Goal: Task Accomplishment & Management: Use online tool/utility

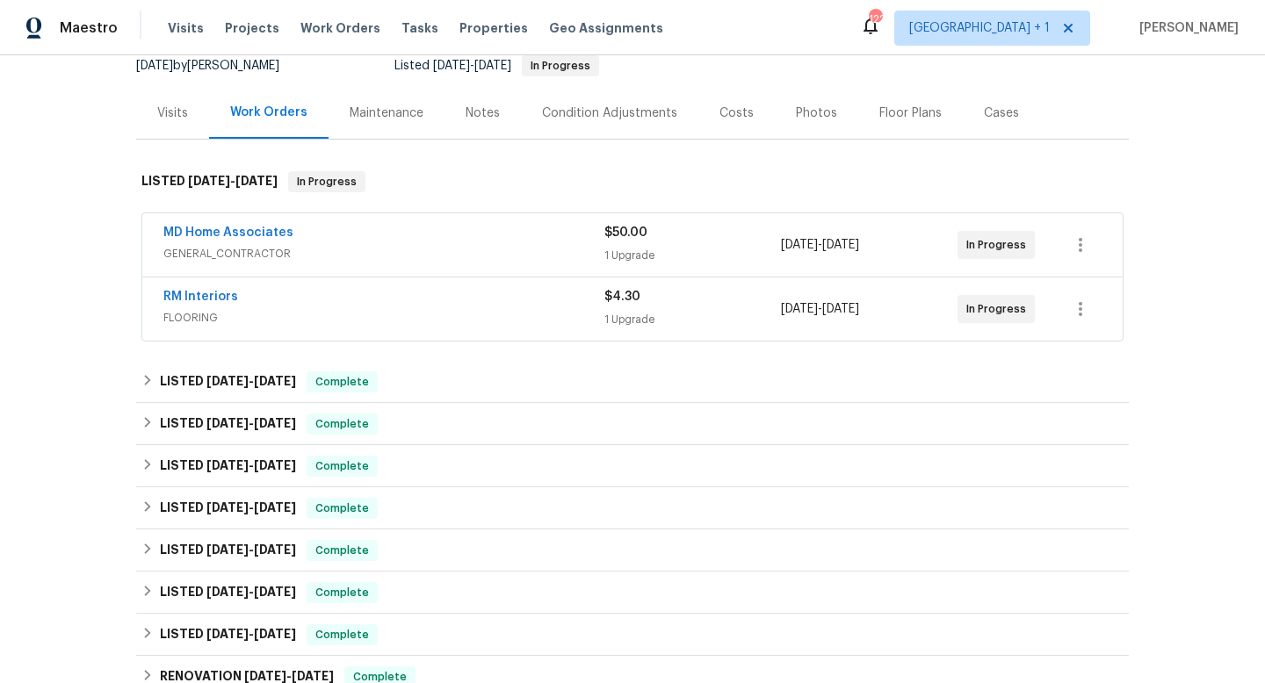
scroll to position [184, 0]
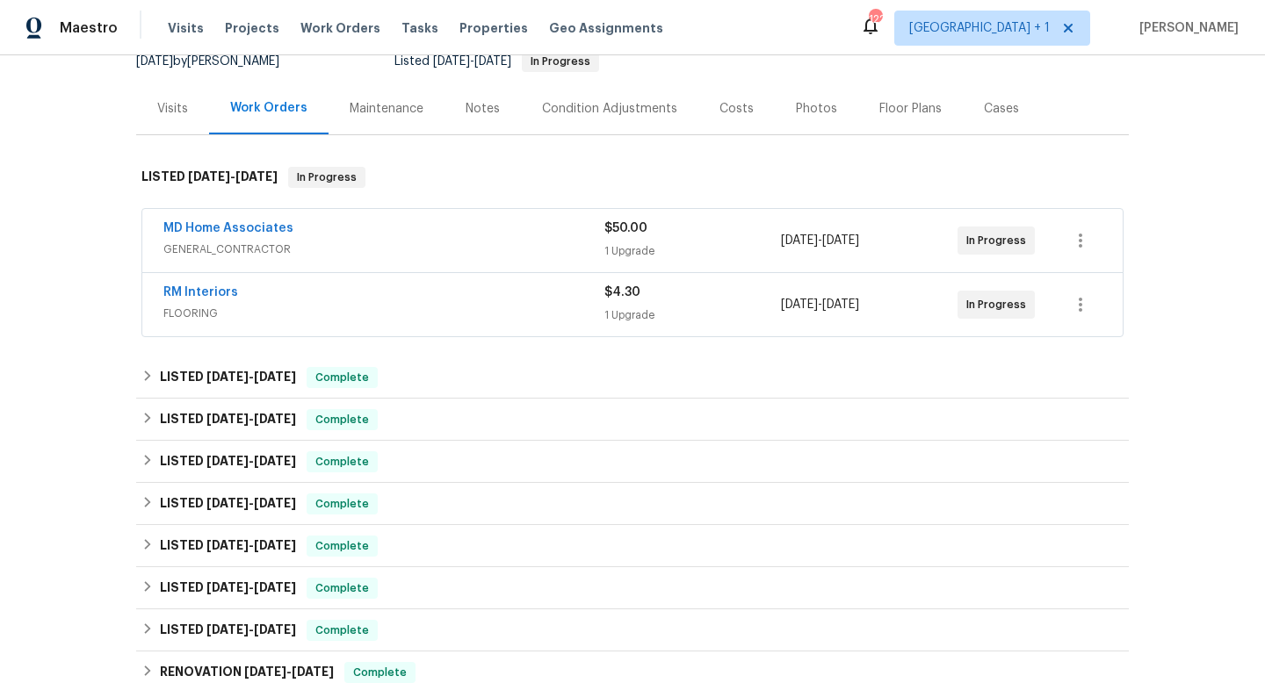
click at [394, 106] on div "Maintenance" at bounding box center [387, 109] width 74 height 18
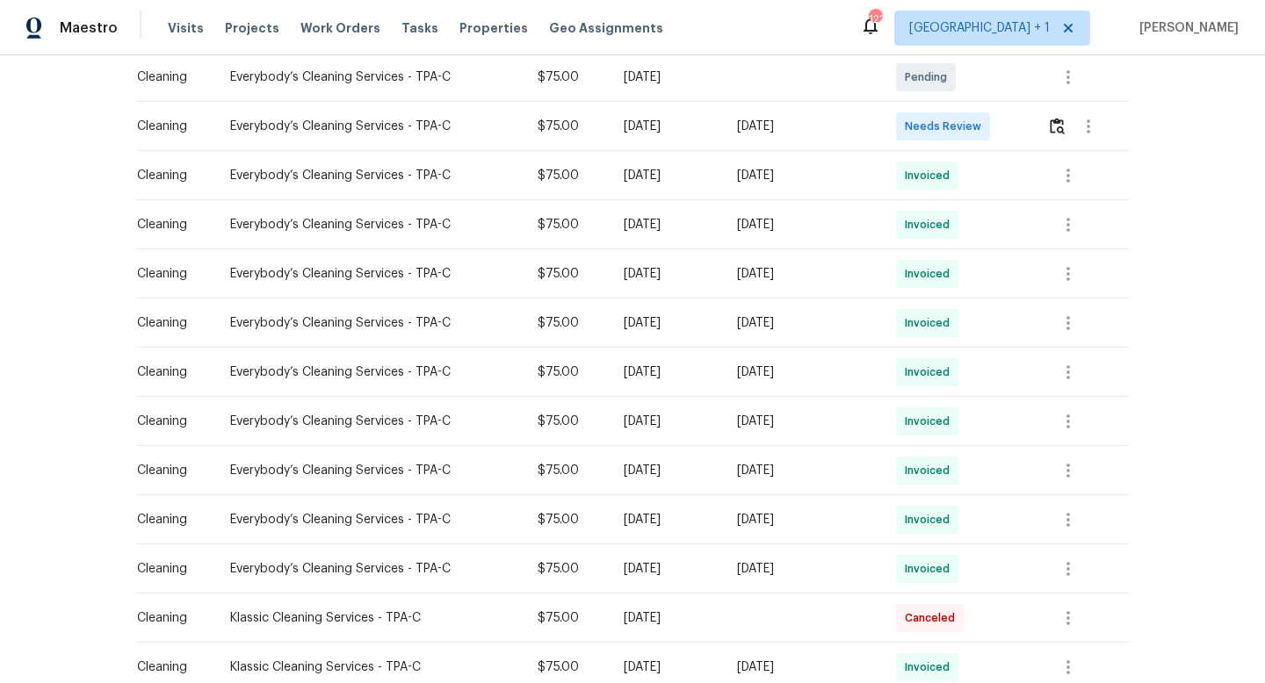
scroll to position [350, 0]
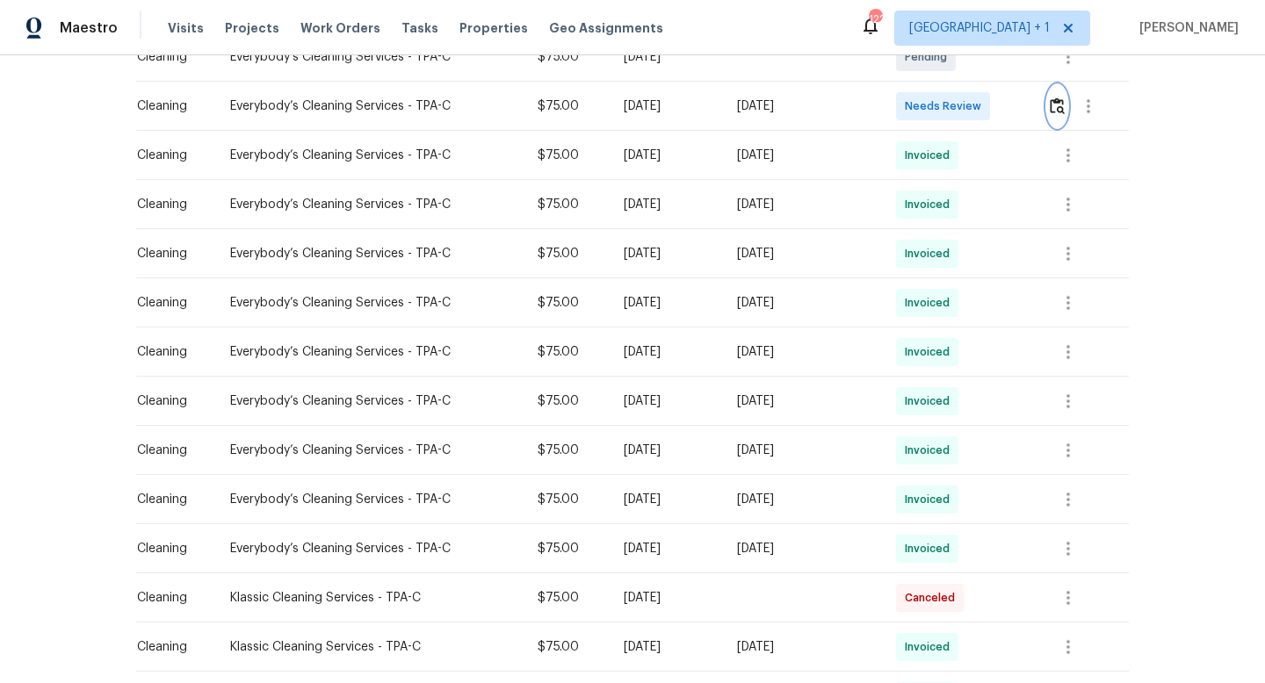
click at [842, 101] on img "button" at bounding box center [1057, 105] width 15 height 17
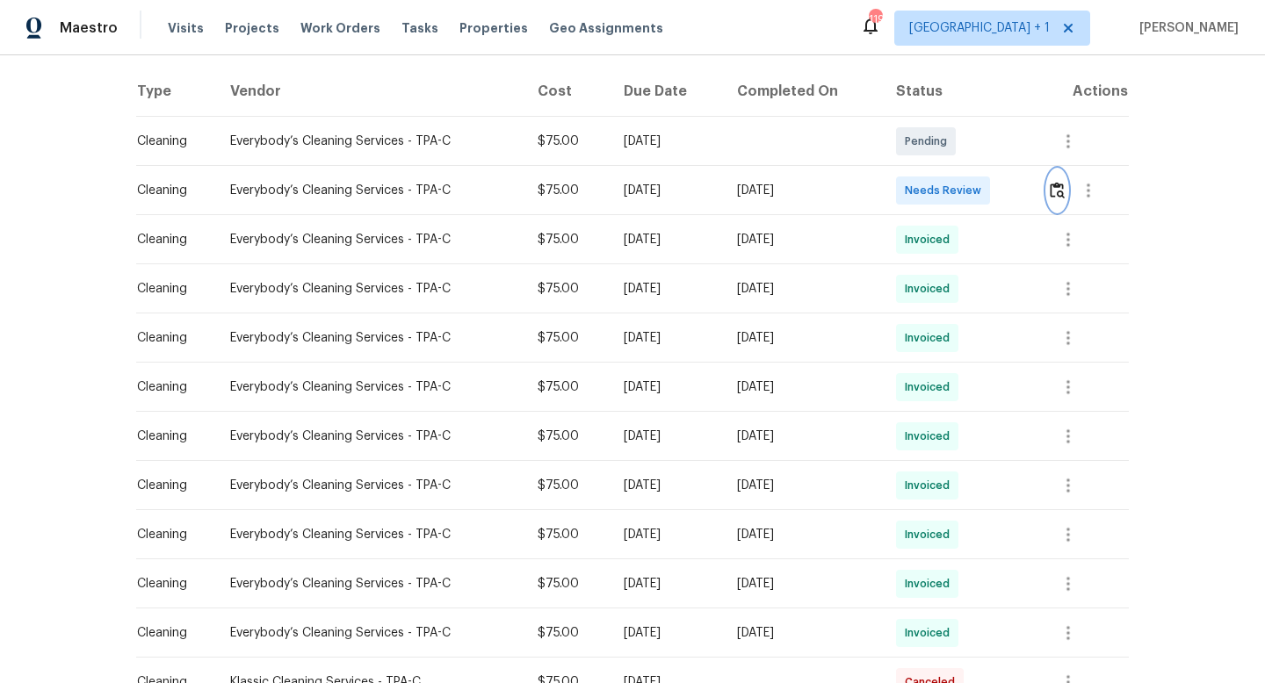
scroll to position [0, 0]
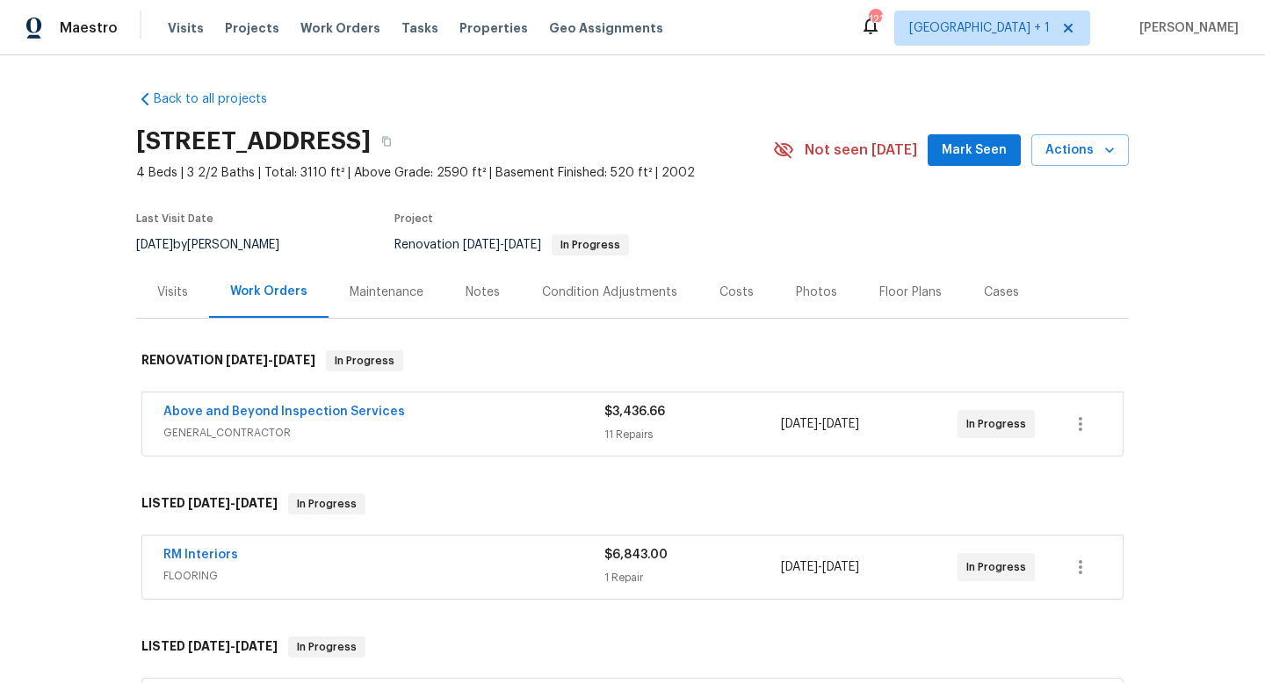
click at [387, 285] on div "Maintenance" at bounding box center [387, 293] width 74 height 18
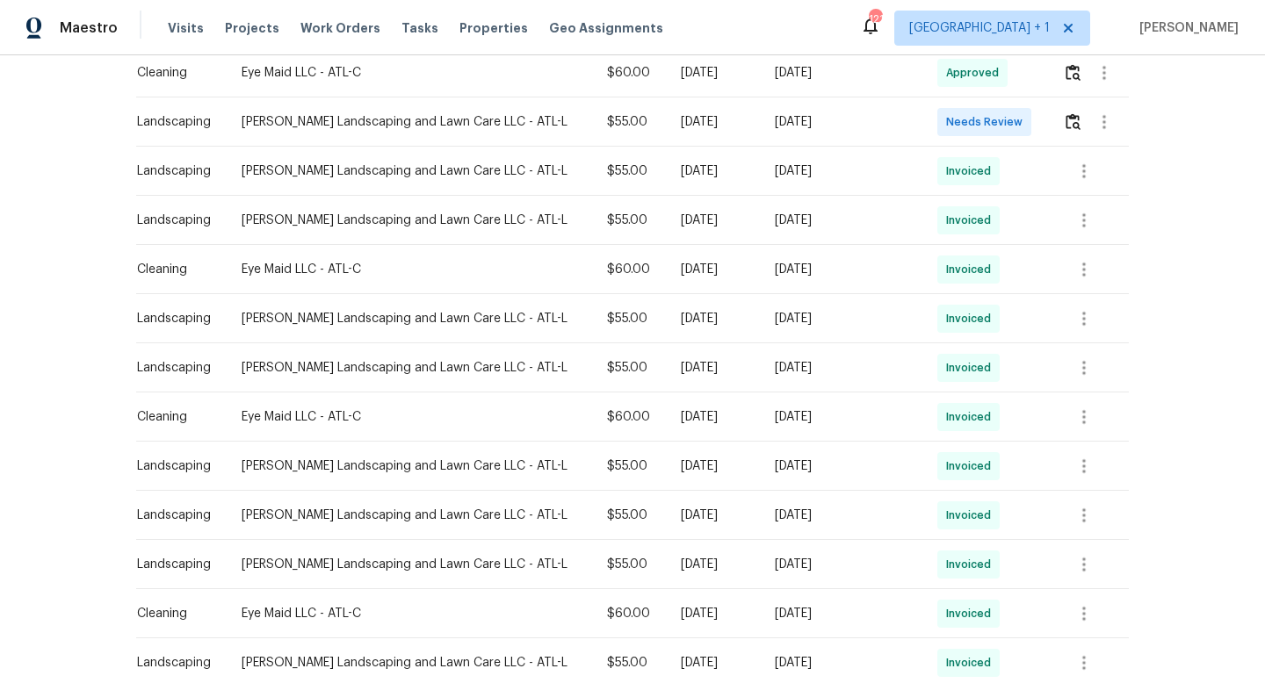
scroll to position [560, 0]
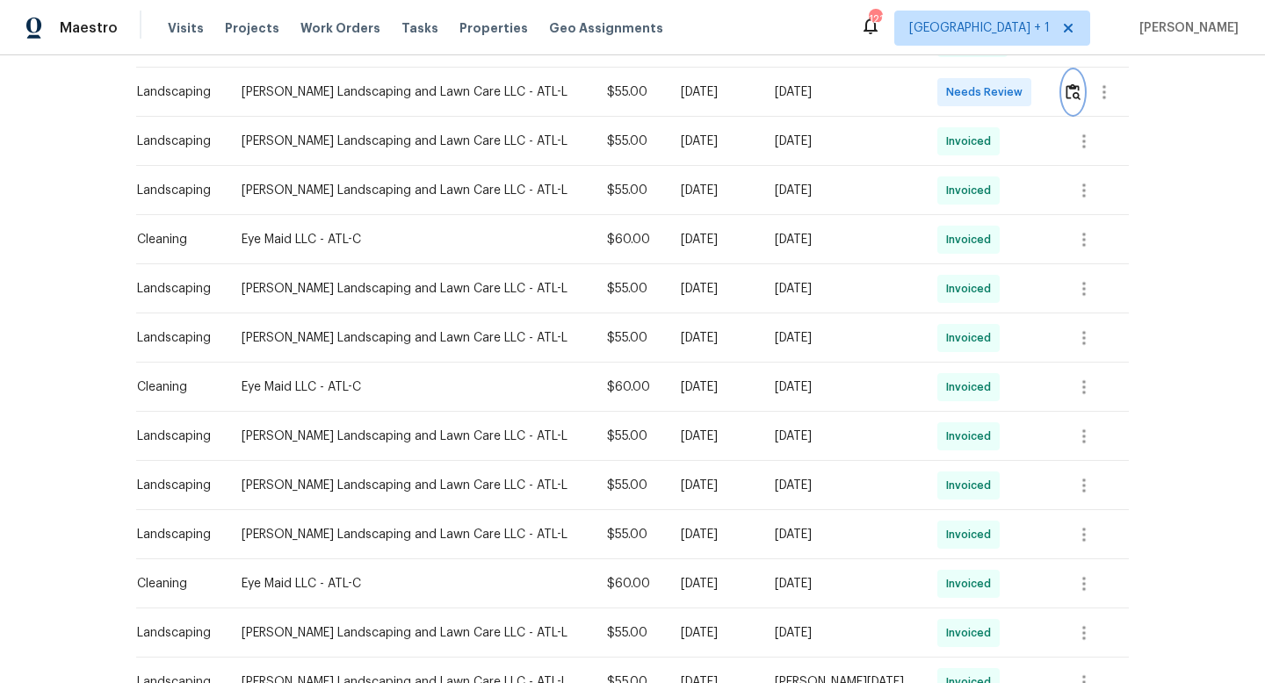
click at [1072, 105] on button "button" at bounding box center [1073, 92] width 20 height 42
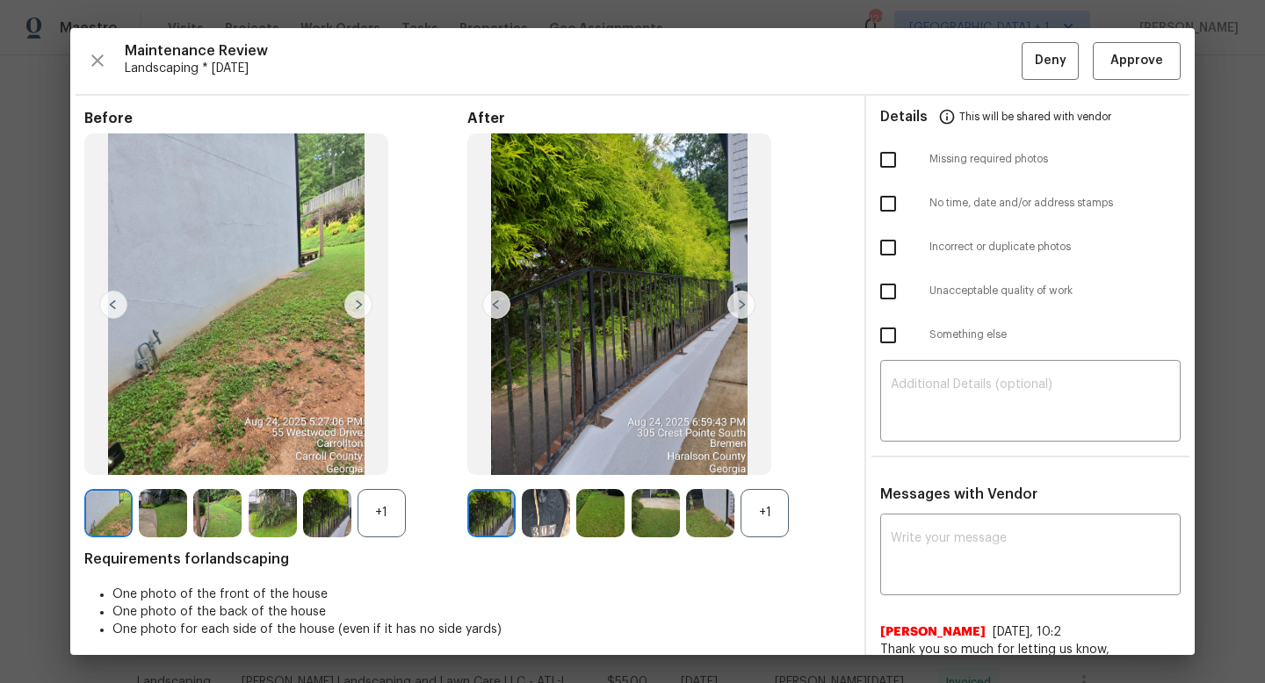
click at [760, 513] on div "+1" at bounding box center [764, 513] width 48 height 48
click at [744, 309] on img at bounding box center [741, 305] width 28 height 28
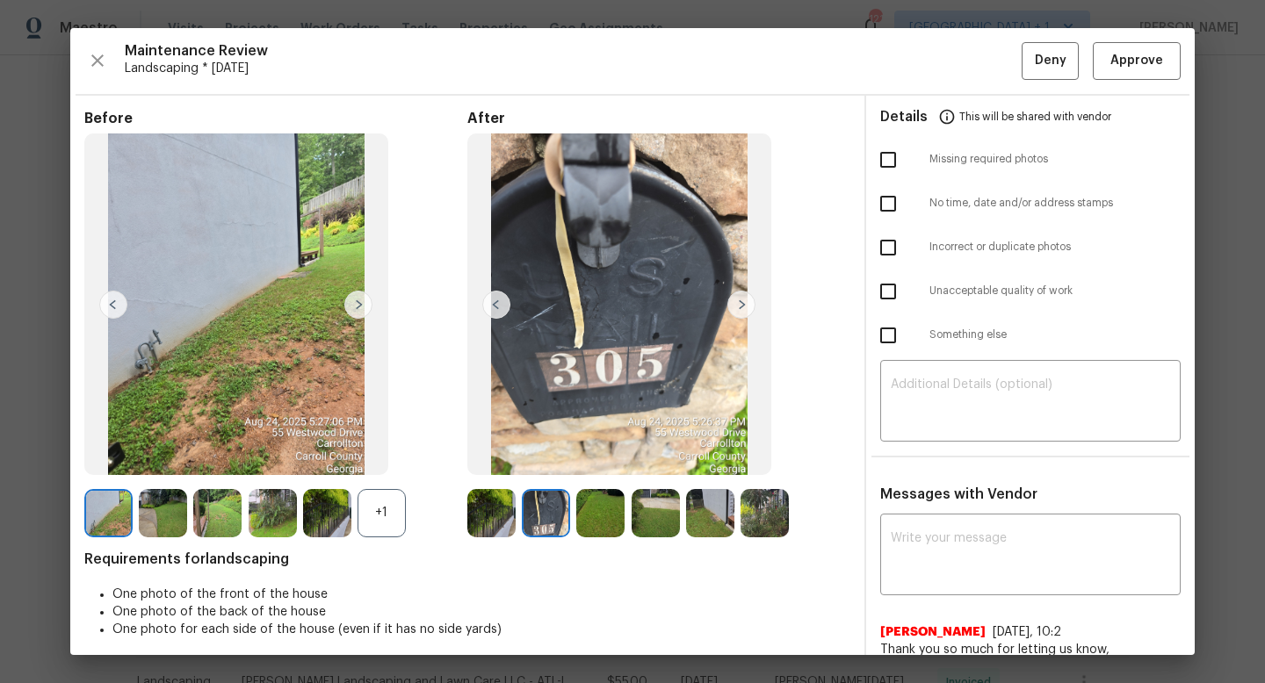
click at [744, 309] on img at bounding box center [741, 305] width 28 height 28
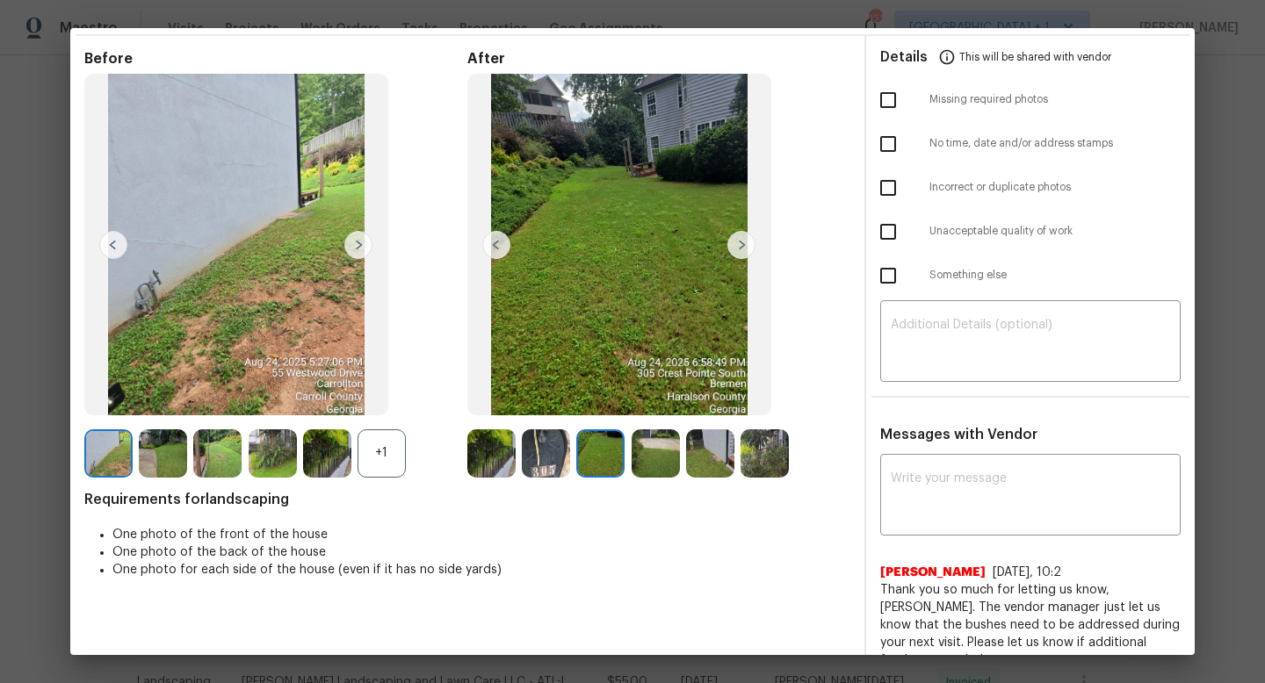
scroll to position [62, 0]
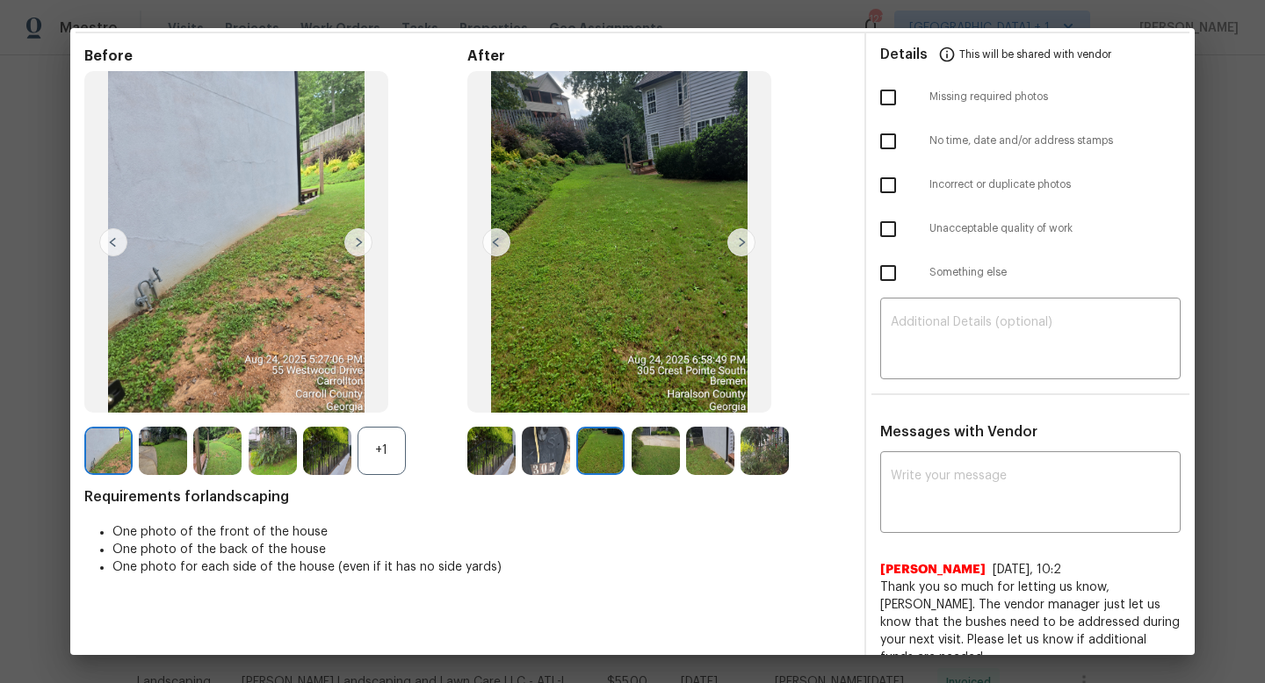
click at [539, 459] on img at bounding box center [546, 451] width 48 height 48
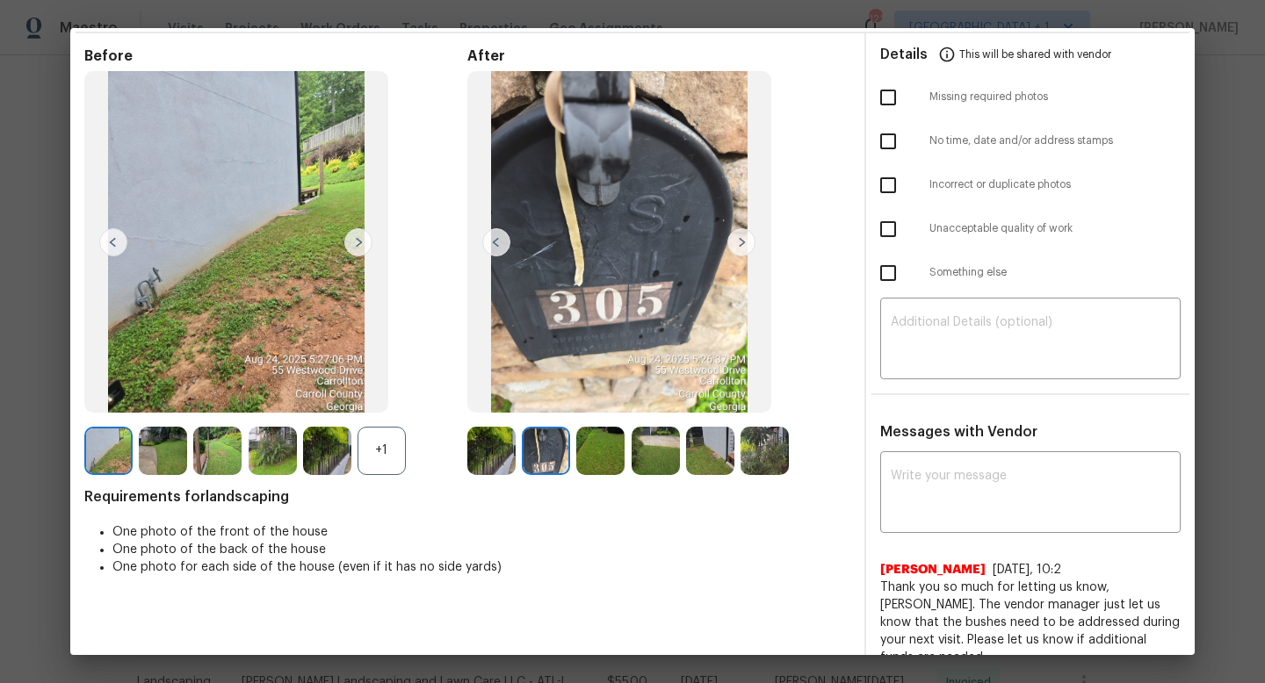
click at [603, 449] on img at bounding box center [600, 451] width 48 height 48
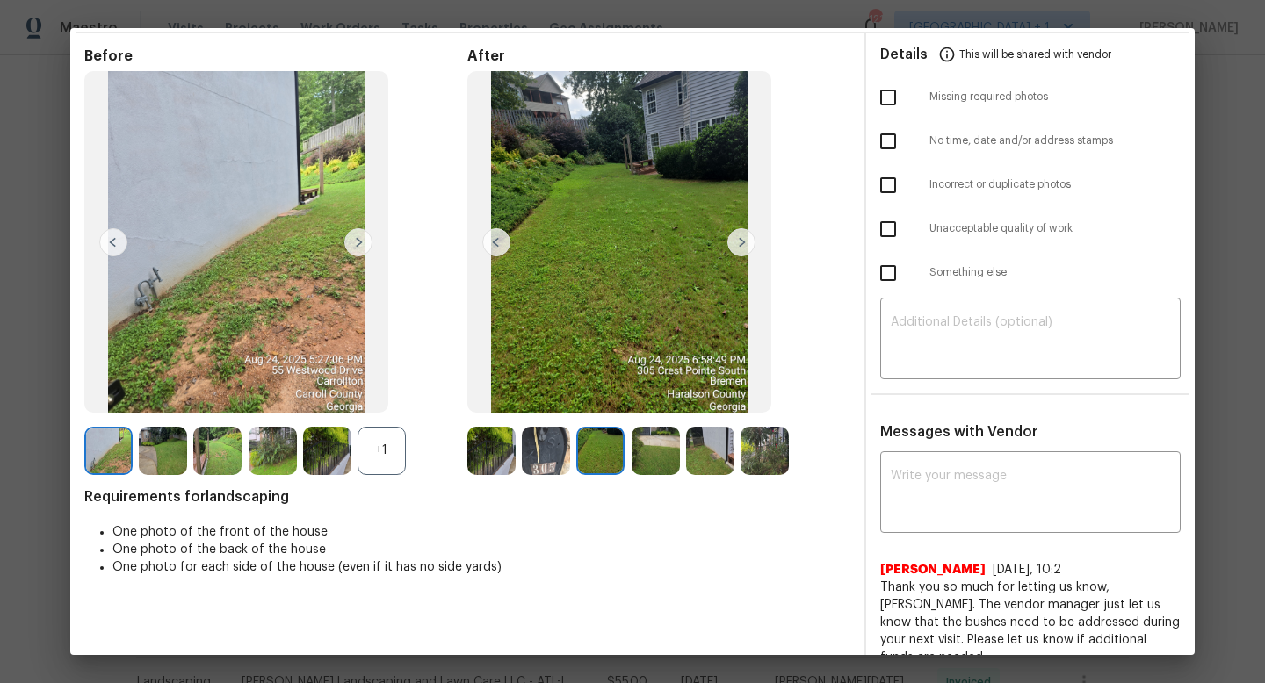
click at [650, 449] on img at bounding box center [656, 451] width 48 height 48
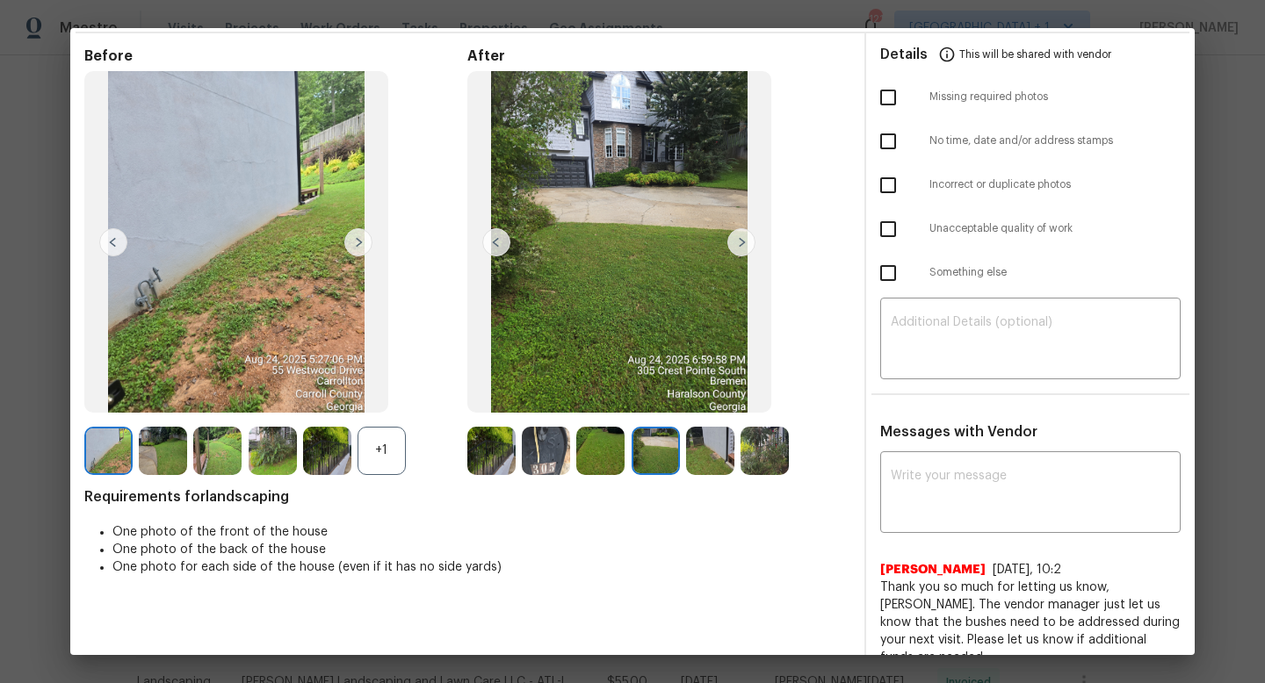
click at [711, 453] on img at bounding box center [710, 451] width 48 height 48
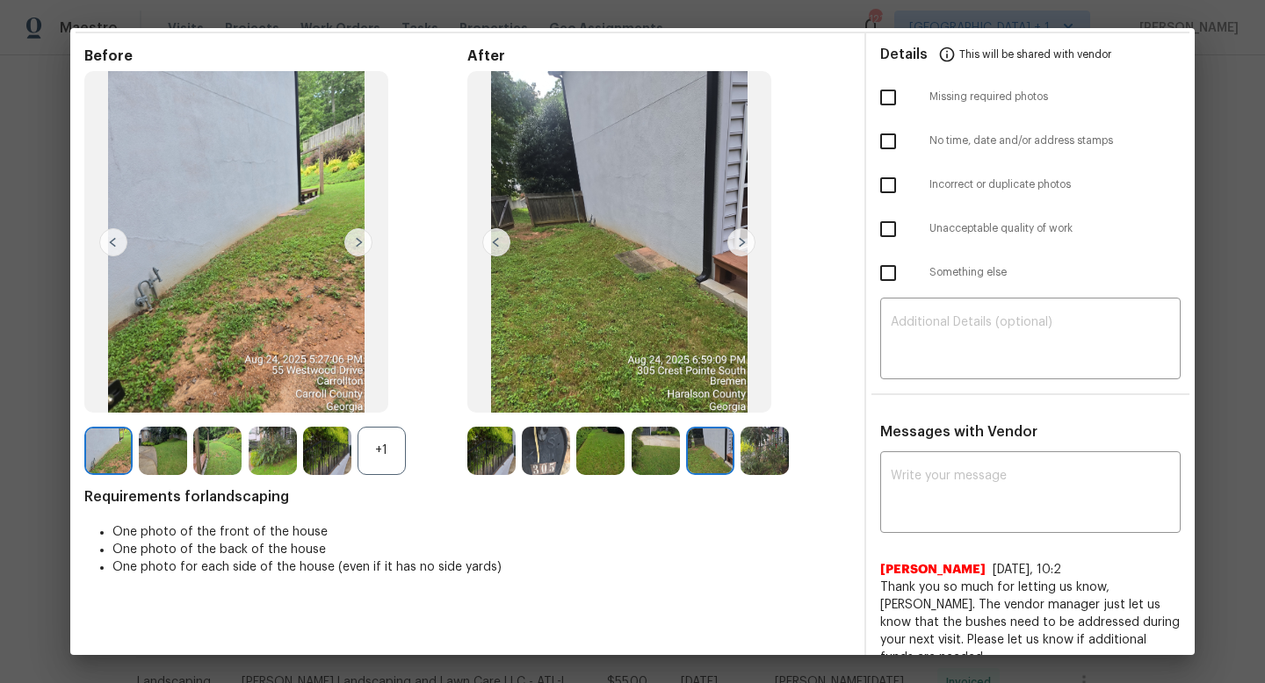
click at [775, 451] on img at bounding box center [764, 451] width 48 height 48
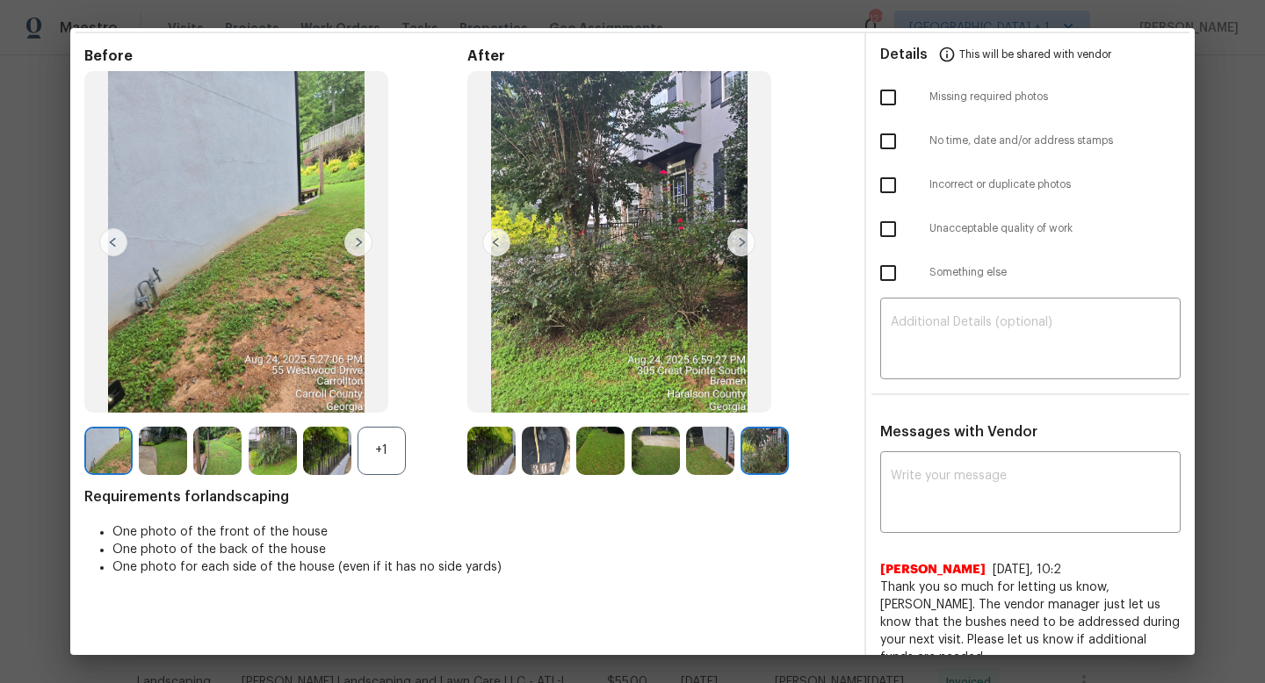
click at [374, 458] on div "+1" at bounding box center [381, 451] width 48 height 48
click at [179, 456] on img at bounding box center [163, 451] width 48 height 48
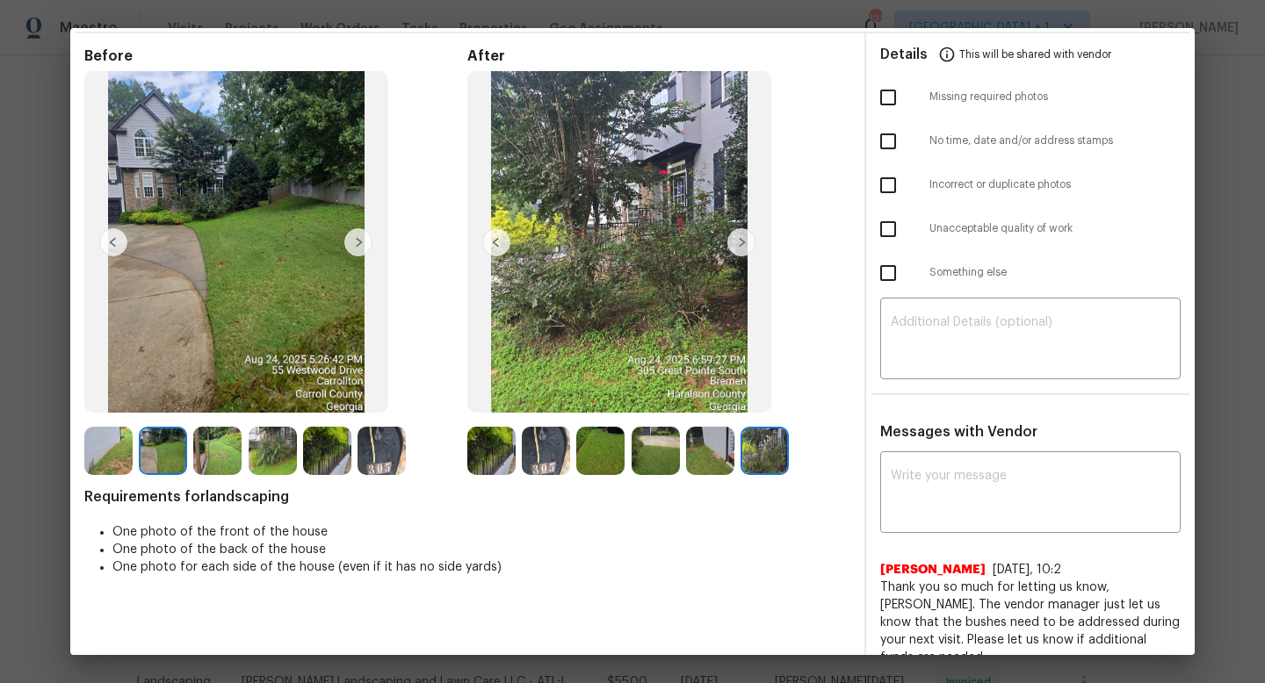
click at [325, 445] on img at bounding box center [327, 451] width 48 height 48
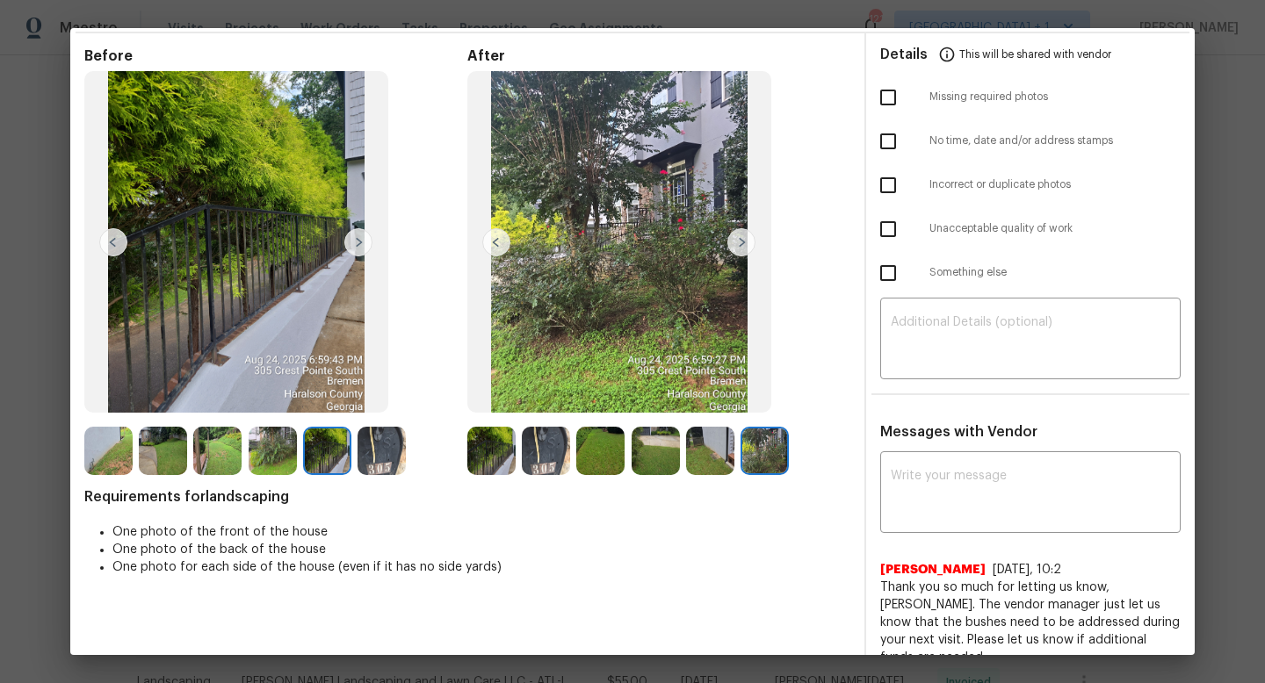
click at [390, 452] on img at bounding box center [381, 451] width 48 height 48
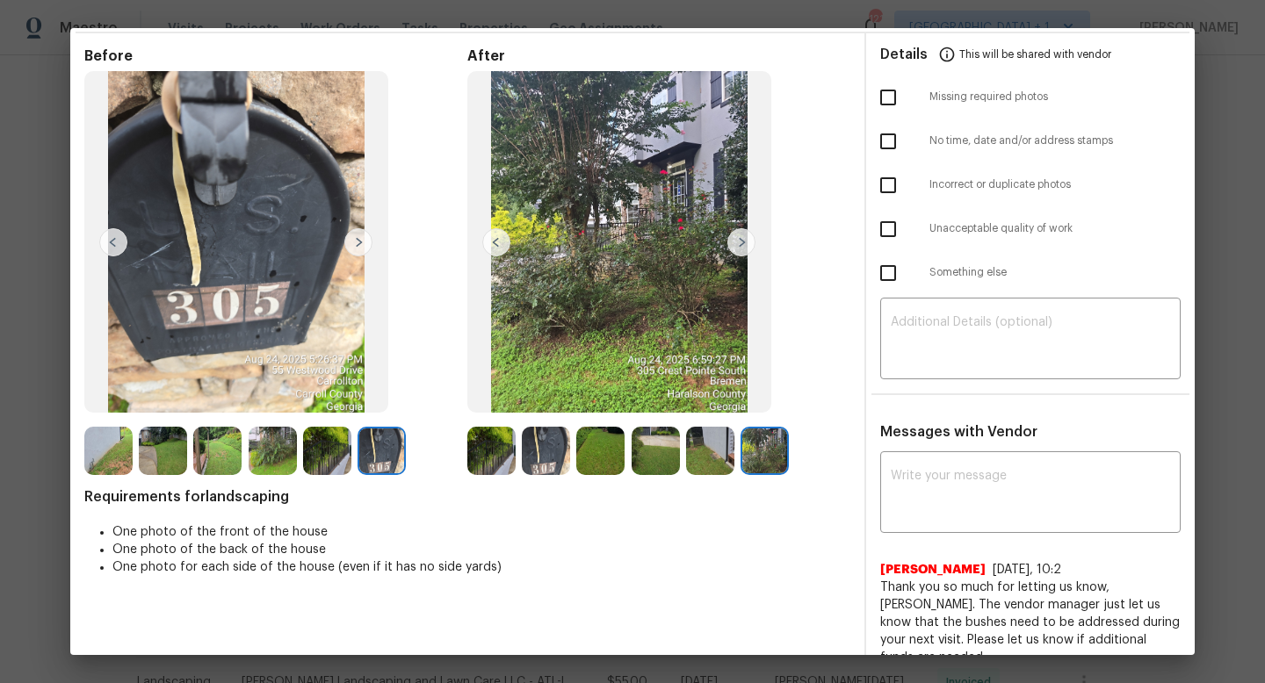
click at [888, 225] on input "checkbox" at bounding box center [888, 229] width 37 height 37
checkbox input "true"
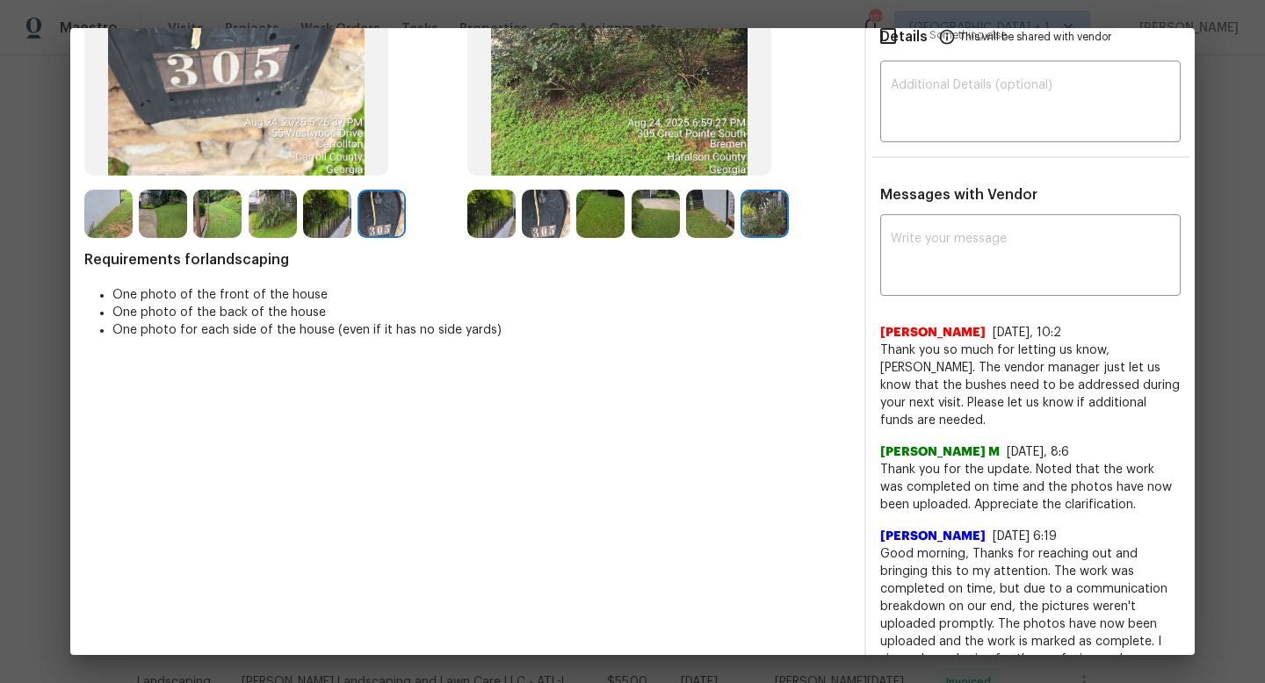
scroll to position [0, 0]
